Goal: Find specific page/section: Find specific page/section

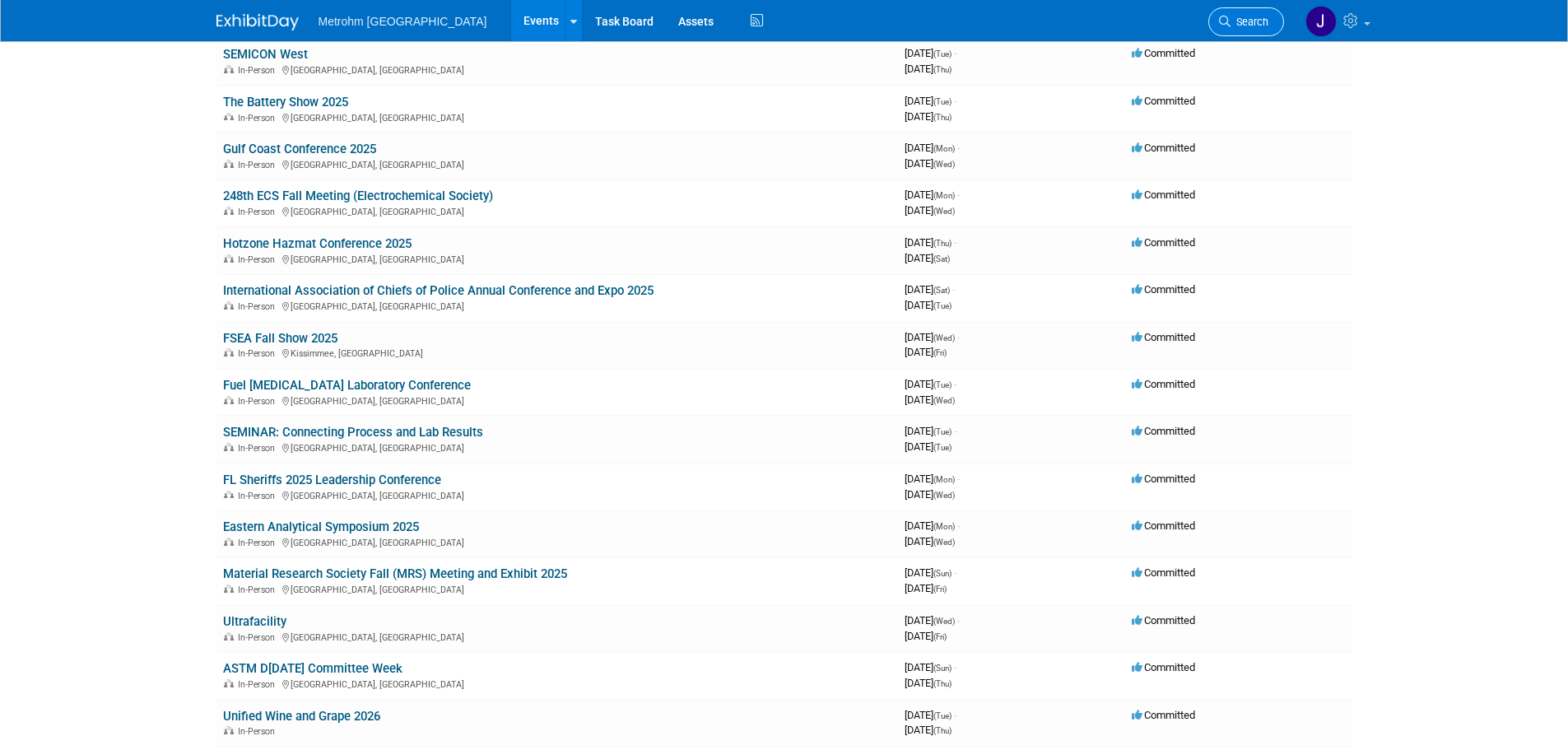
click at [1249, 17] on span "Search" at bounding box center [1249, 22] width 38 height 12
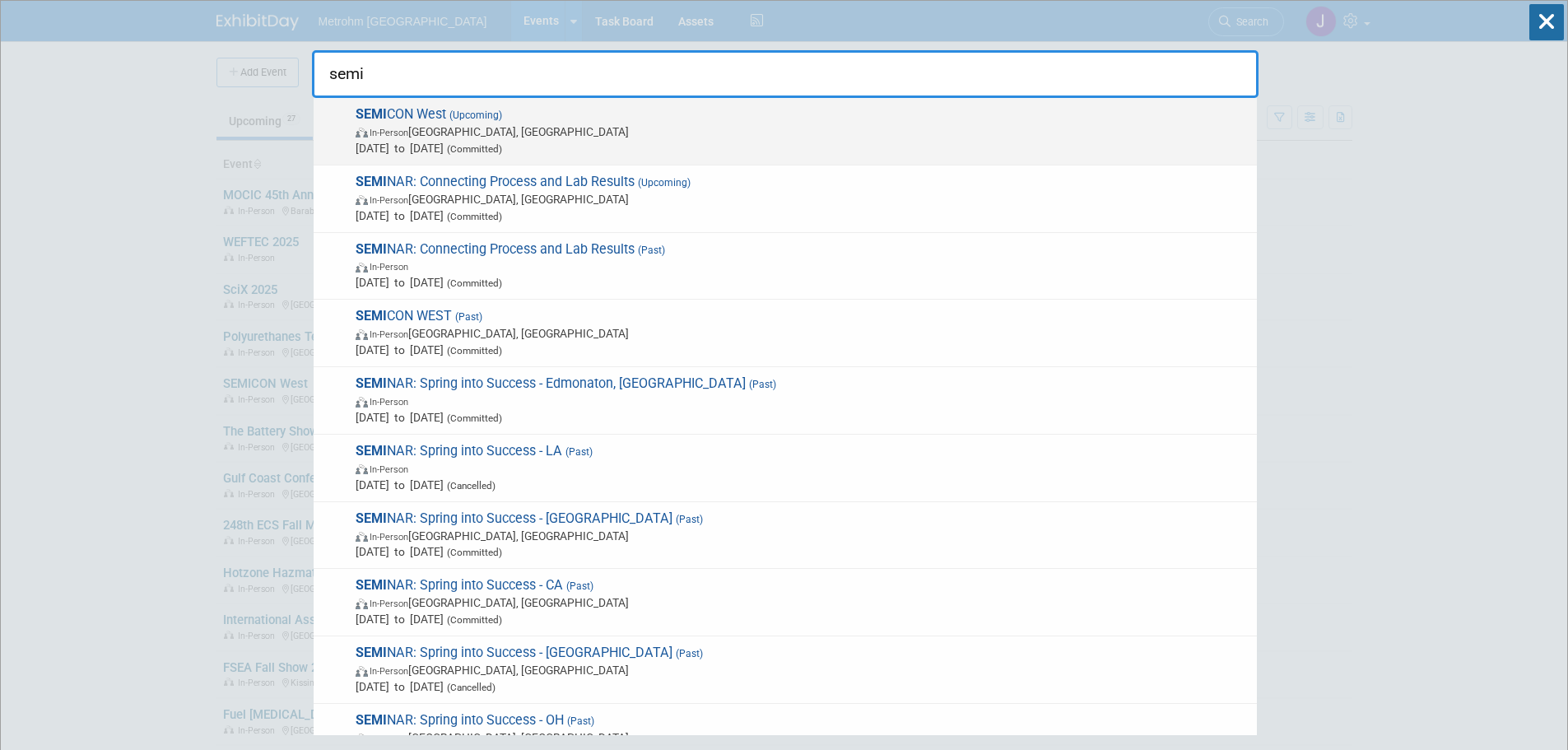
type input "semi"
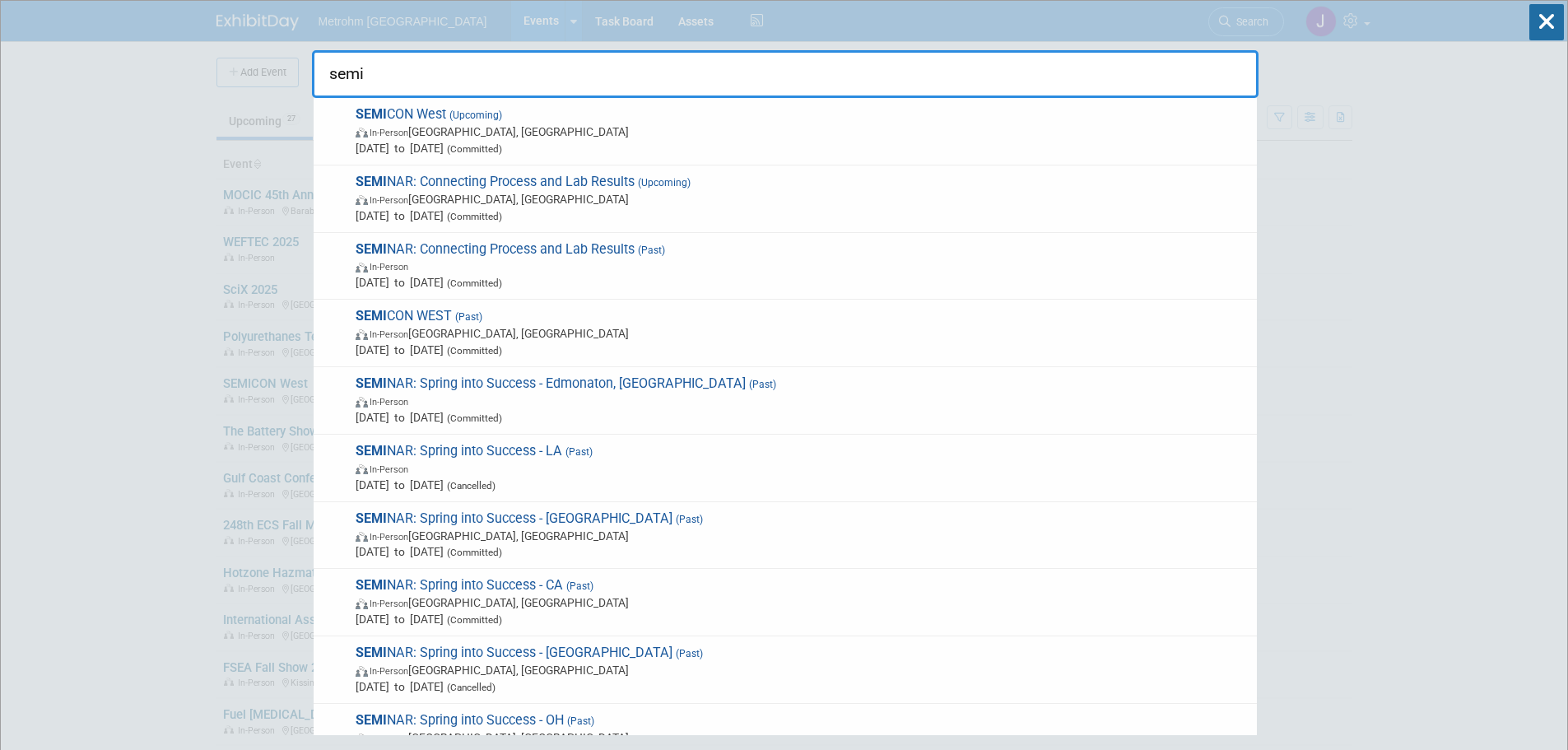
click at [1050, 123] on span "In-Person [GEOGRAPHIC_DATA], [GEOGRAPHIC_DATA]" at bounding box center [802, 131] width 893 height 17
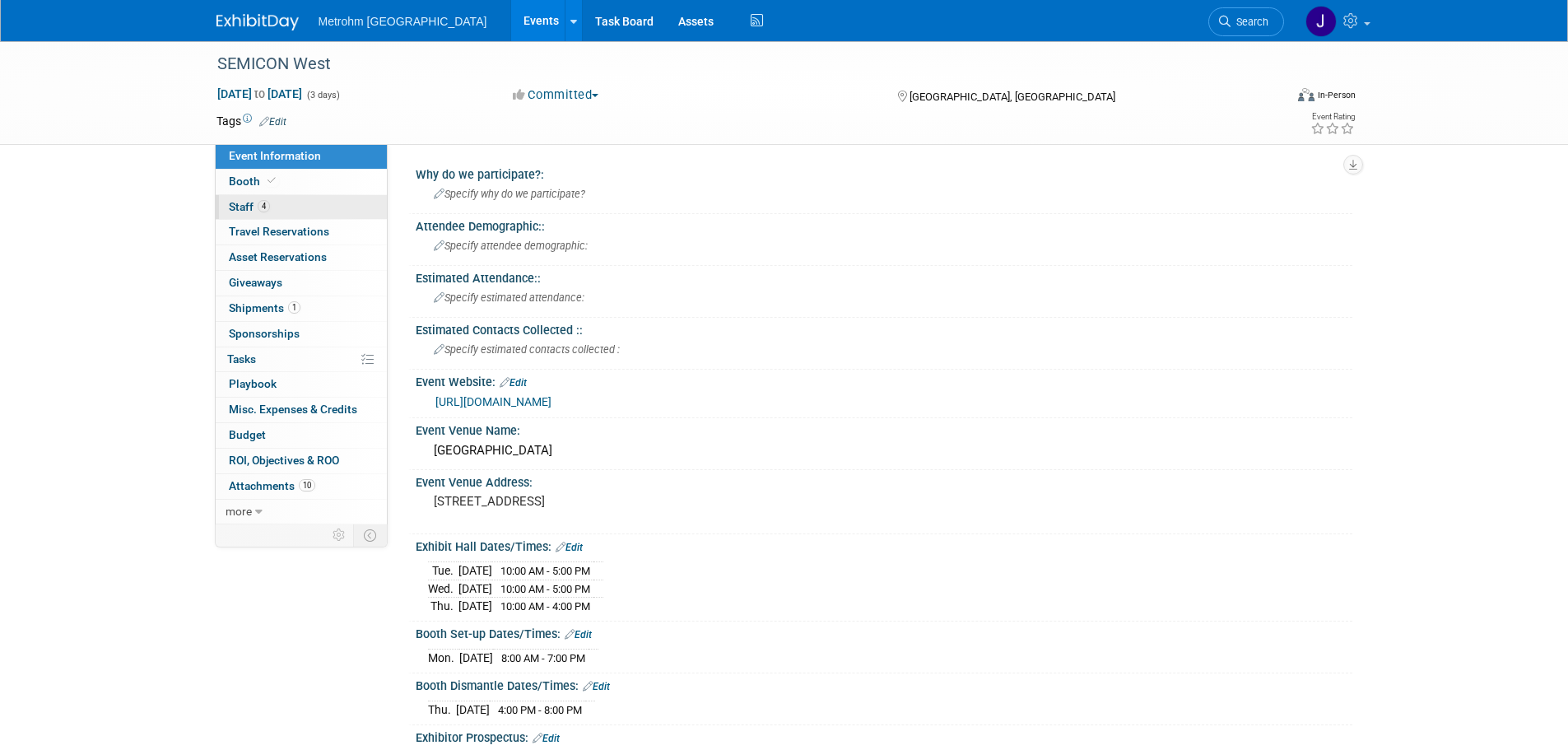
click at [291, 202] on link "4 Staff 4" at bounding box center [301, 208] width 172 height 25
